Goal: Check status: Check status

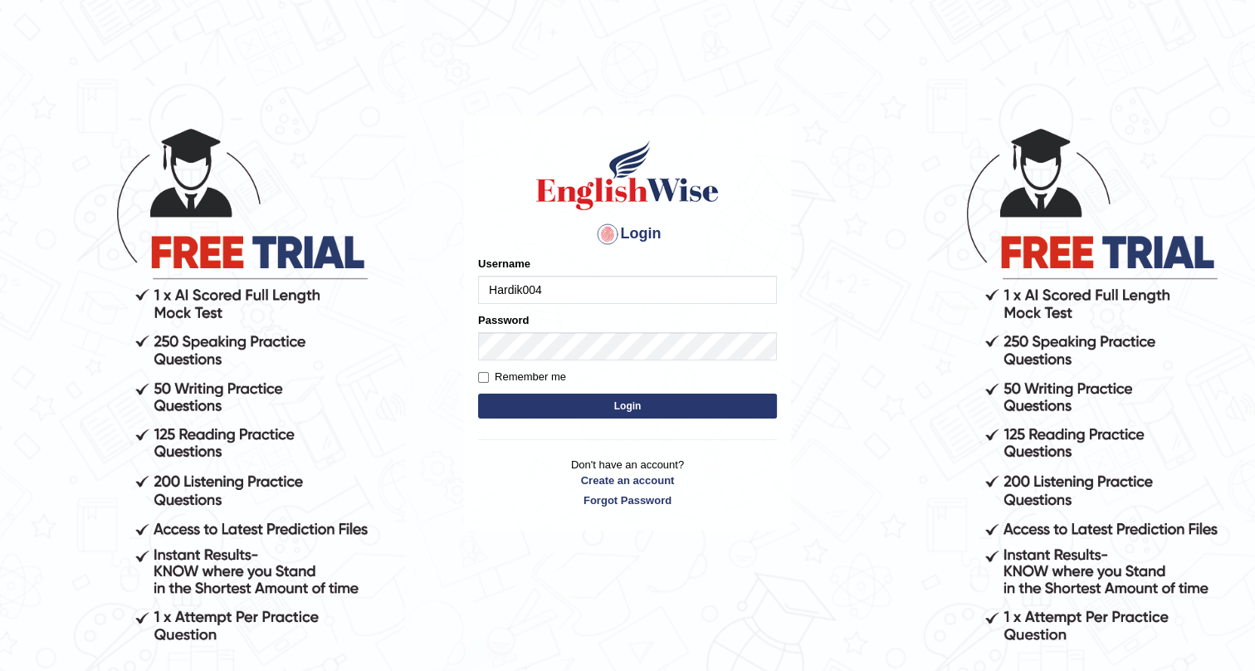
type input "Hardik004"
click at [721, 403] on button "Login" at bounding box center [627, 405] width 299 height 25
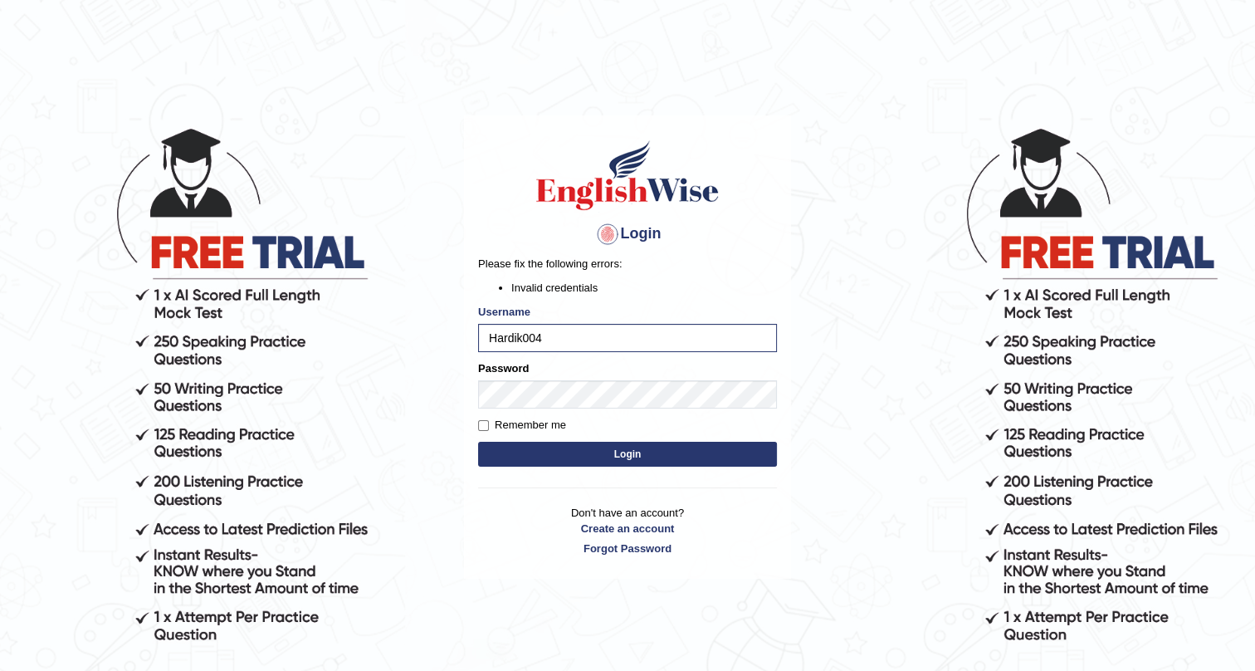
click at [595, 462] on button "Login" at bounding box center [627, 454] width 299 height 25
drag, startPoint x: 614, startPoint y: 444, endPoint x: 618, endPoint y: 433, distance: 11.6
click at [615, 443] on button "Login" at bounding box center [627, 454] width 299 height 25
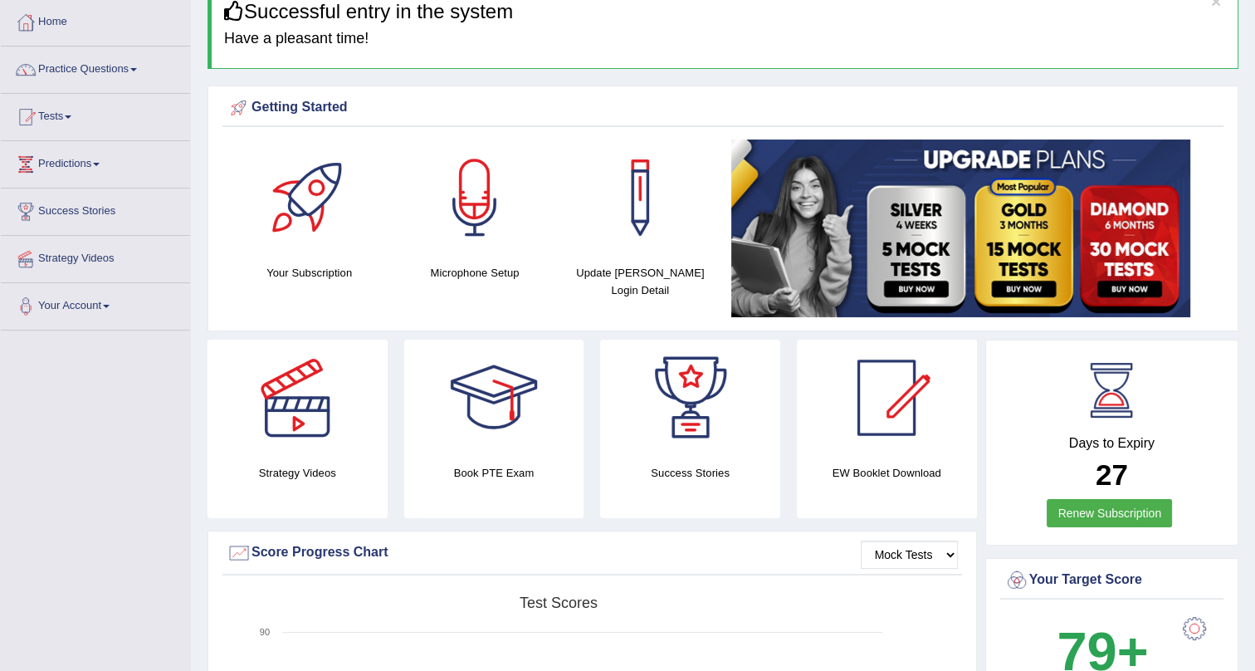
scroll to position [75, 0]
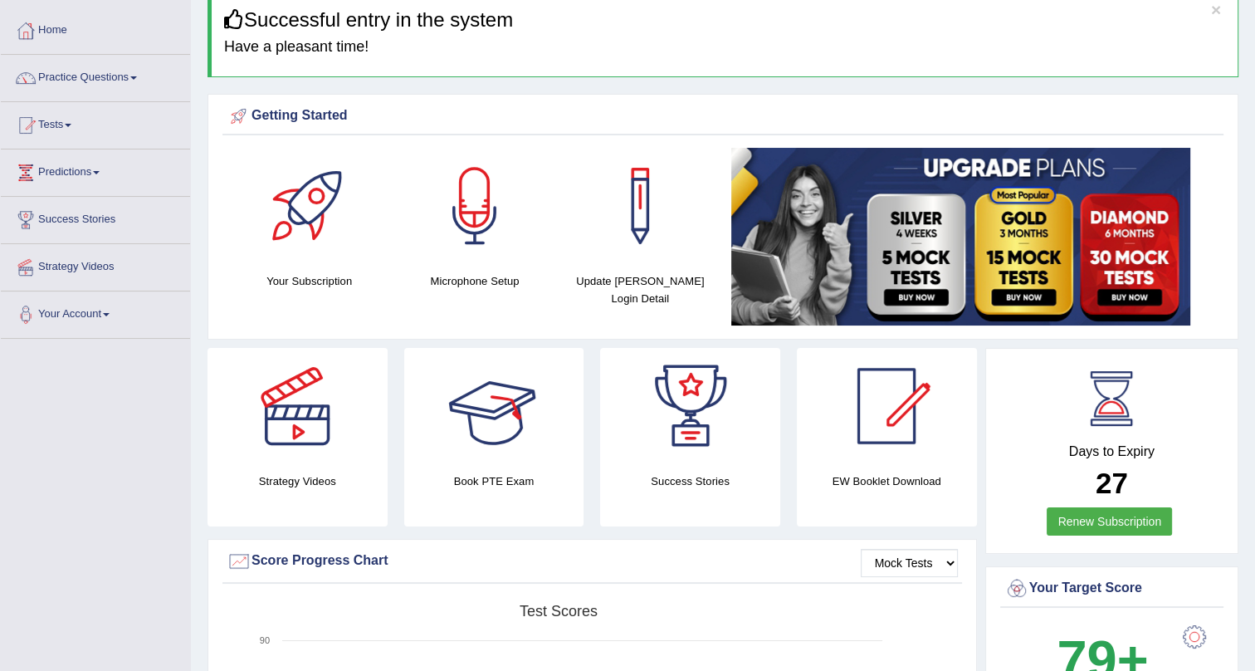
click at [520, 416] on div at bounding box center [494, 406] width 116 height 116
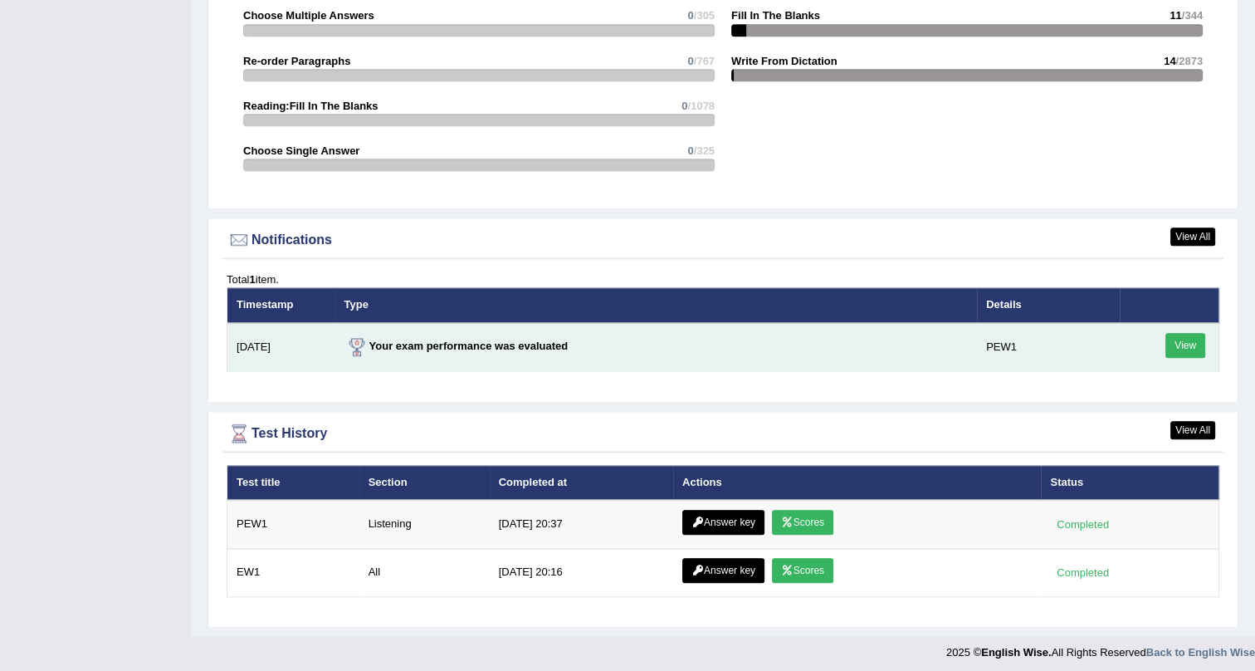
scroll to position [1924, 0]
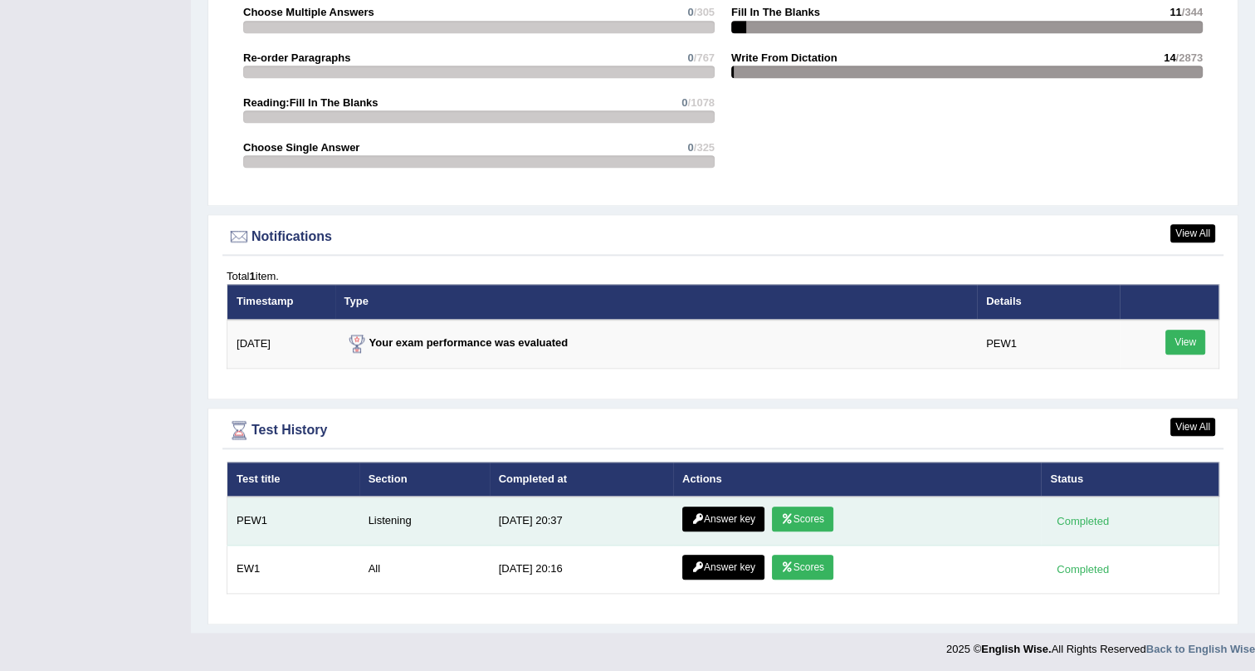
click at [807, 514] on link "Scores" at bounding box center [802, 518] width 61 height 25
click at [719, 513] on link "Answer key" at bounding box center [723, 518] width 82 height 25
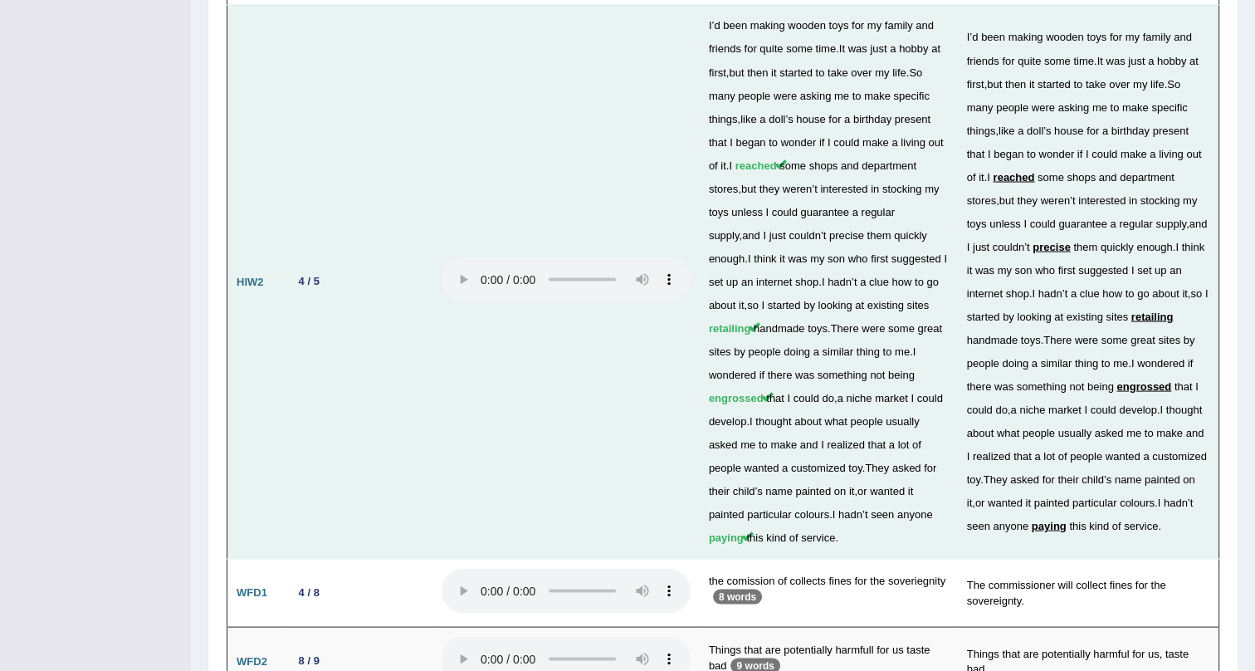
scroll to position [3437, 0]
